Goal: Task Accomplishment & Management: Manage account settings

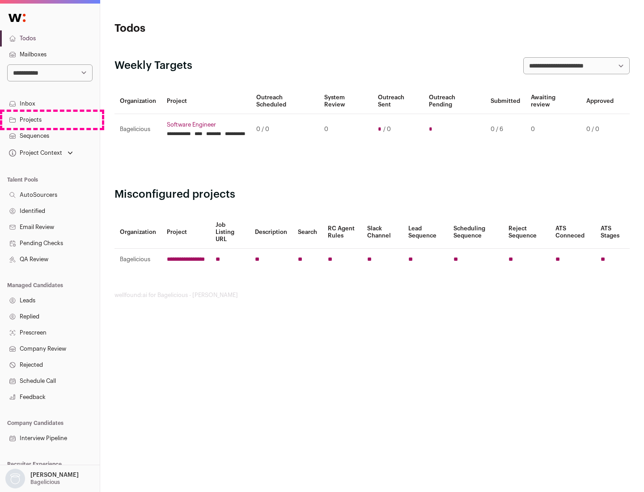
click at [50, 119] on link "Projects" at bounding box center [50, 120] width 100 height 16
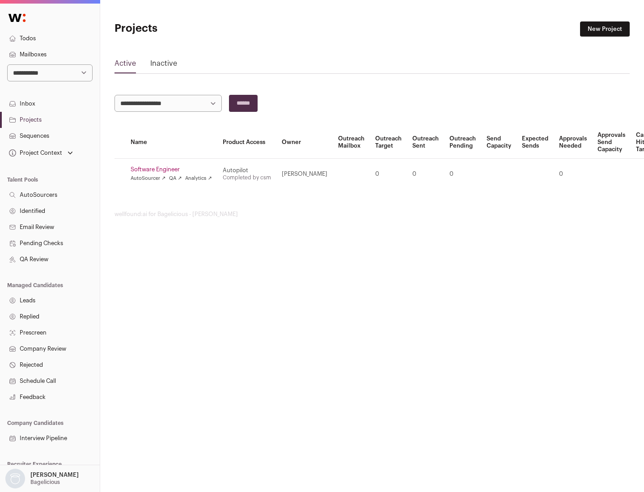
click at [174, 169] on link "Software Engineer" at bounding box center [170, 169] width 81 height 7
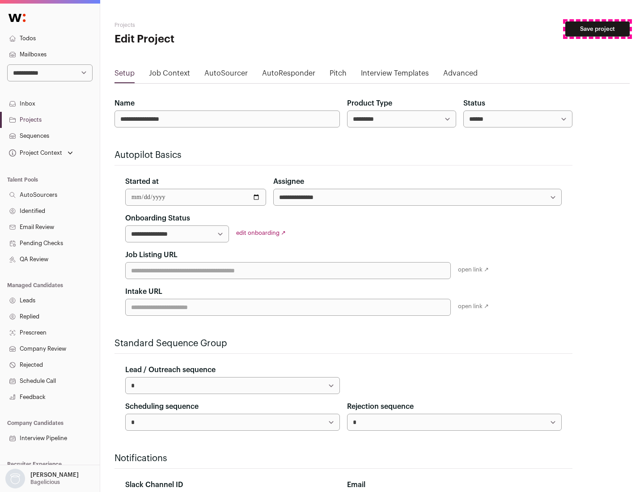
click at [597, 29] on button "Save project" at bounding box center [597, 28] width 64 height 15
